Goal: Navigation & Orientation: Find specific page/section

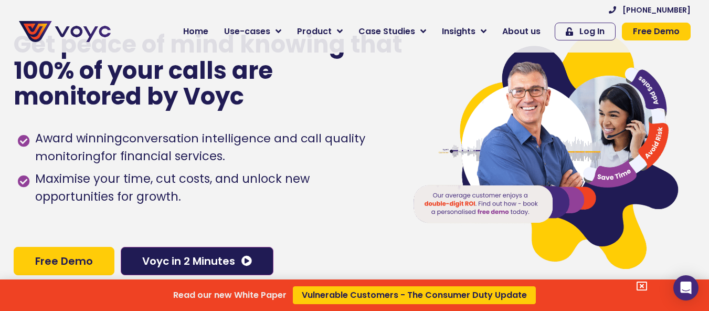
click at [283, 30] on div "Read our new White Paper Vulnerable Customers - The Consumer Duty Update" at bounding box center [354, 155] width 709 height 311
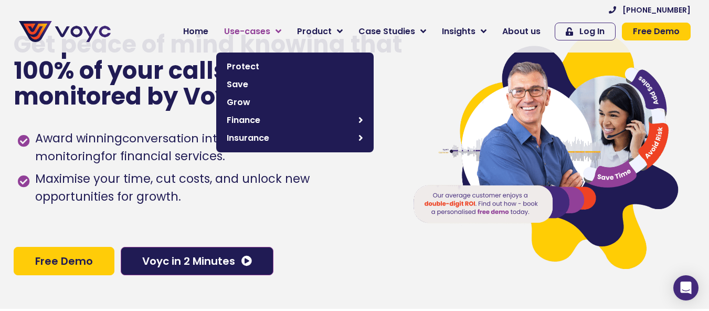
click at [281, 29] on icon at bounding box center [279, 31] width 6 height 9
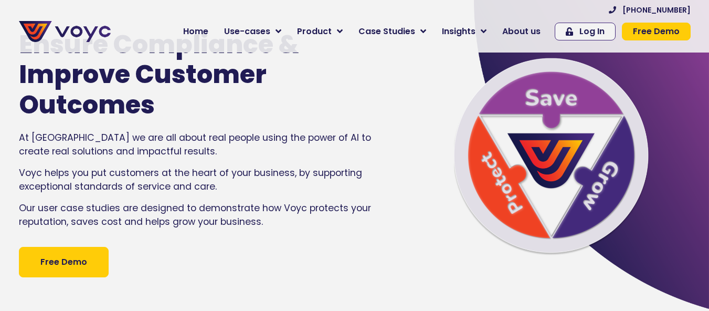
click at [343, 30] on icon at bounding box center [340, 31] width 6 height 9
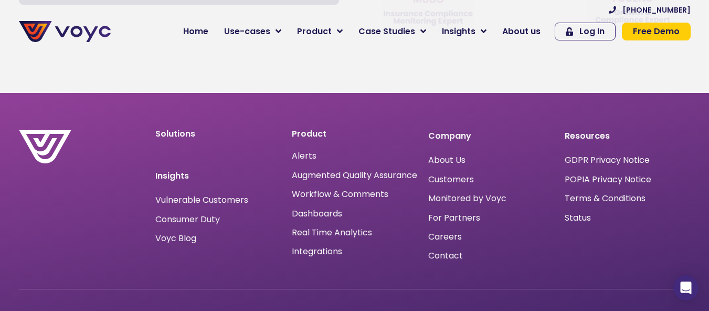
scroll to position [6024, 0]
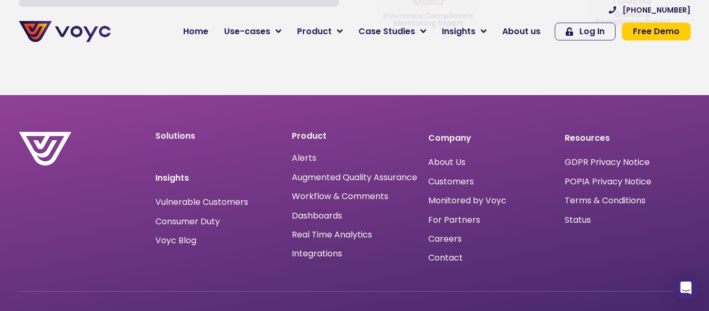
scroll to position [5572, 0]
